Goal: Communication & Community: Answer question/provide support

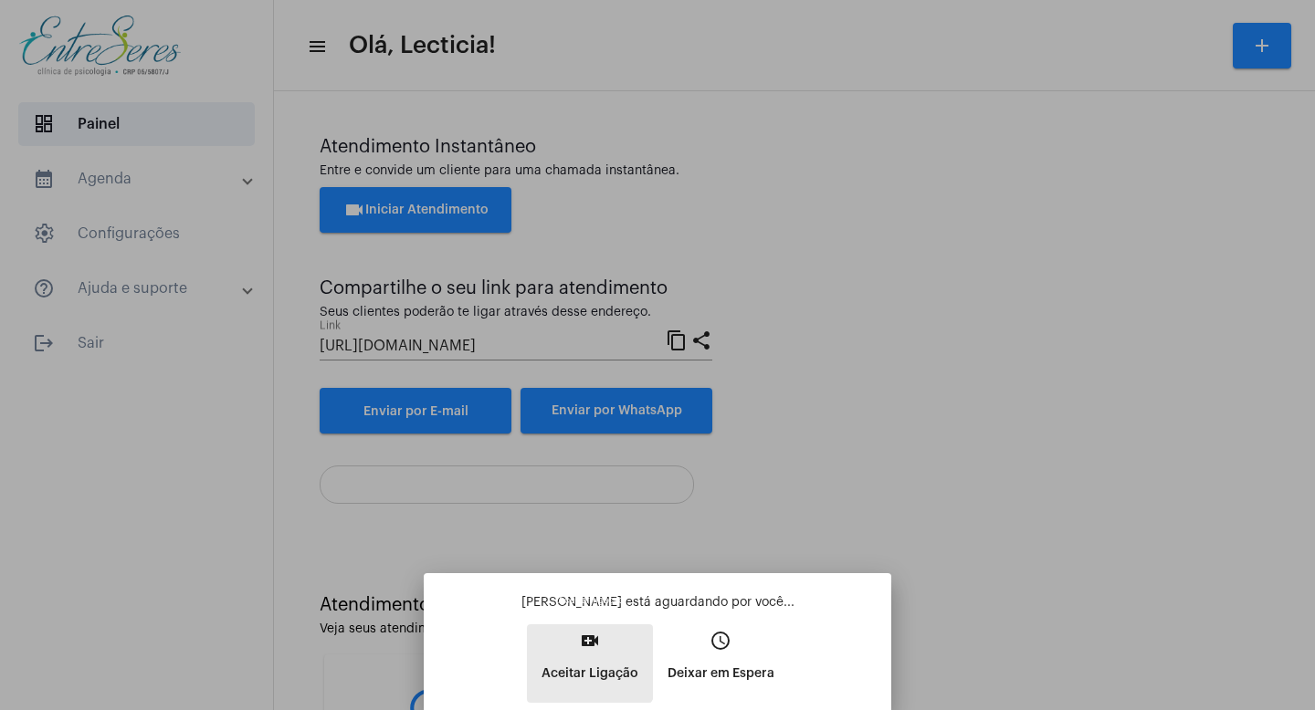
click at [573, 651] on button "video_call Aceitar Ligação" at bounding box center [590, 663] width 126 height 79
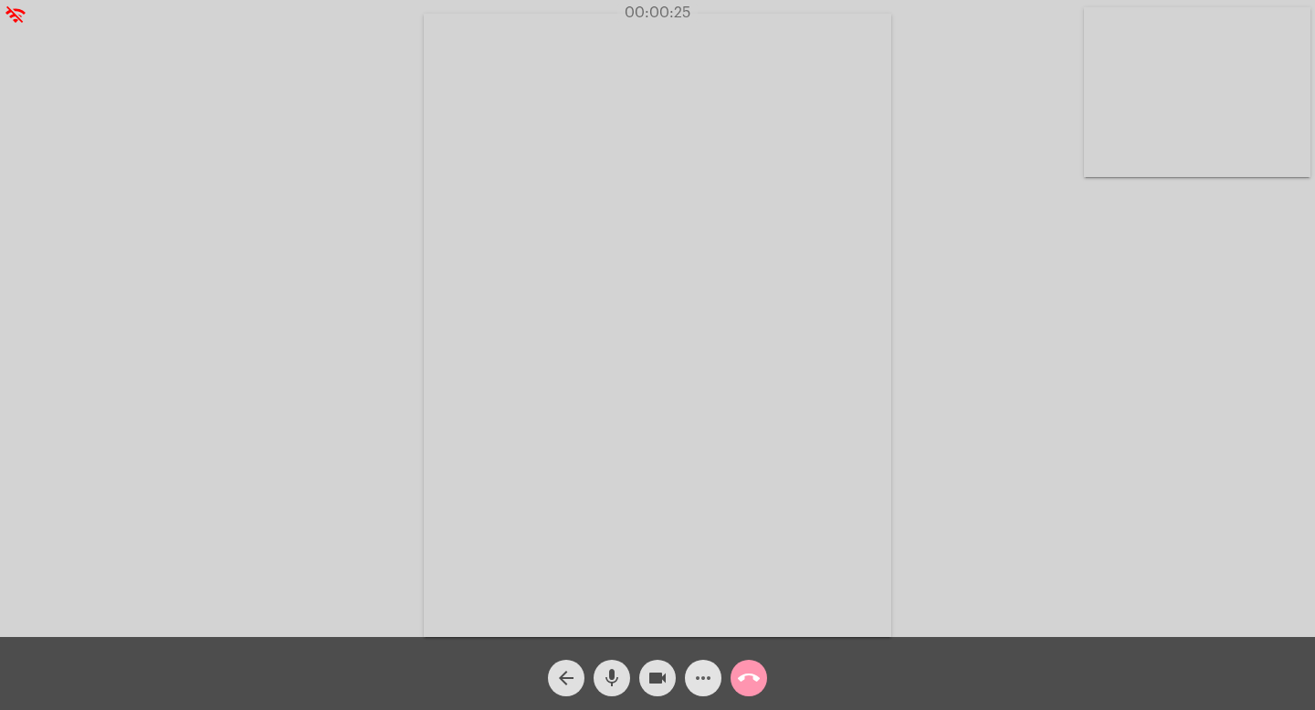
click at [705, 673] on mat-icon "more_horiz" at bounding box center [703, 678] width 22 height 22
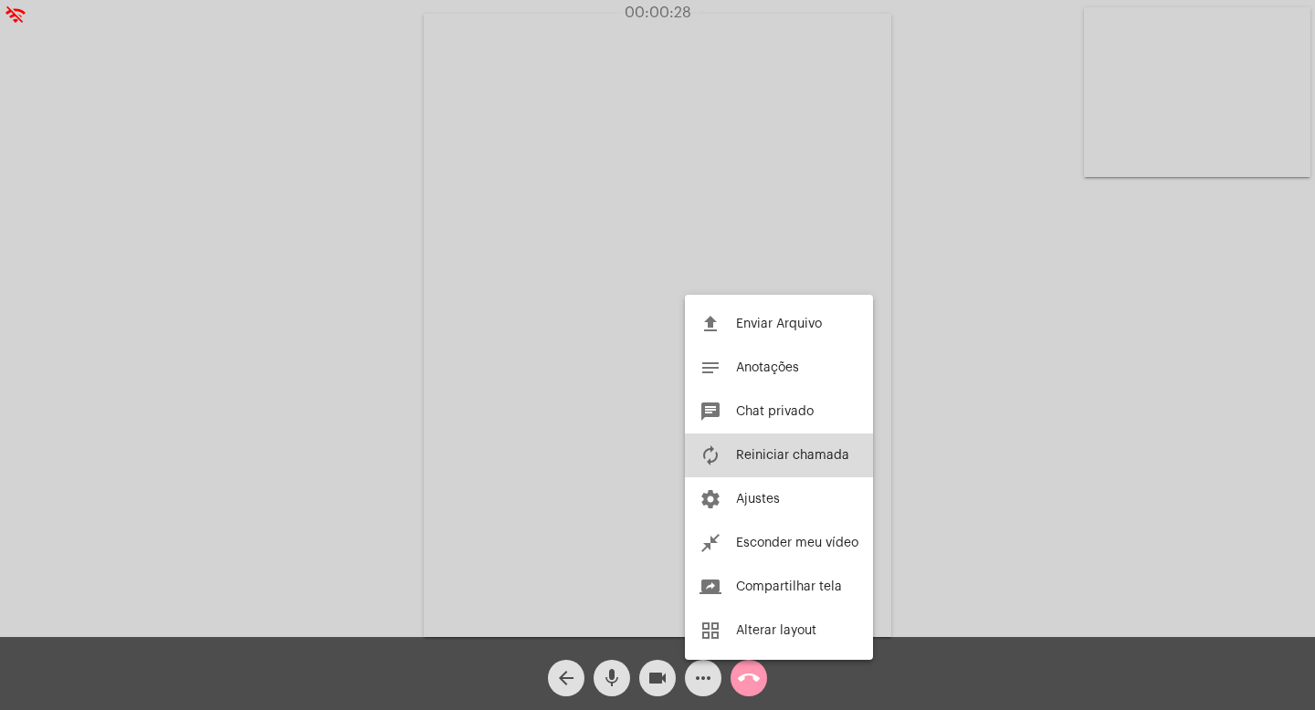
click at [817, 449] on span "Reiniciar chamada" at bounding box center [792, 455] width 113 height 13
